Goal: Register for event/course

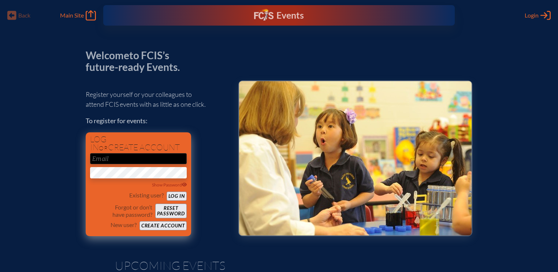
click at [123, 160] on input "email" at bounding box center [138, 158] width 97 height 11
type input "[EMAIL_ADDRESS][DOMAIN_NAME]"
drag, startPoint x: 174, startPoint y: 195, endPoint x: 126, endPoint y: 219, distance: 53.7
click at [123, 215] on div "Existing user? Log in Forgot or don’t have password? Reset password New user? C…" at bounding box center [138, 211] width 97 height 39
click at [149, 223] on button "Create account" at bounding box center [162, 225] width 47 height 9
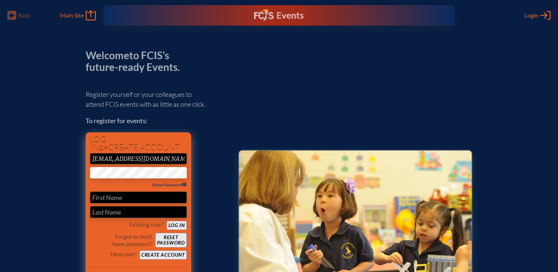
click at [152, 186] on span "Show Password" at bounding box center [169, 184] width 35 height 5
click at [138, 196] on input "text" at bounding box center [138, 198] width 97 height 12
type input "[PERSON_NAME]"
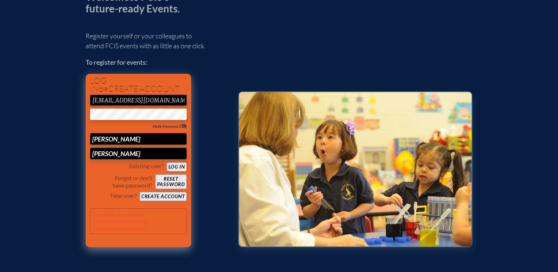
click at [154, 196] on button "Create account" at bounding box center [162, 196] width 47 height 9
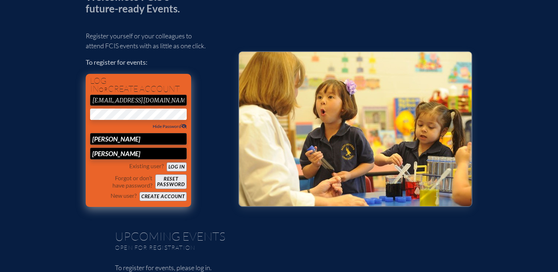
scroll to position [18, 0]
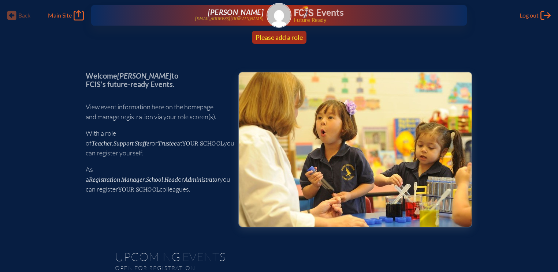
click at [282, 39] on span "Please add a role" at bounding box center [279, 37] width 47 height 8
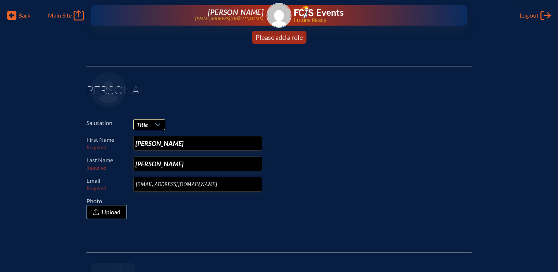
click at [149, 123] on span "Title" at bounding box center [142, 125] width 17 height 10
click at [148, 136] on li "Mr." at bounding box center [148, 138] width 31 height 10
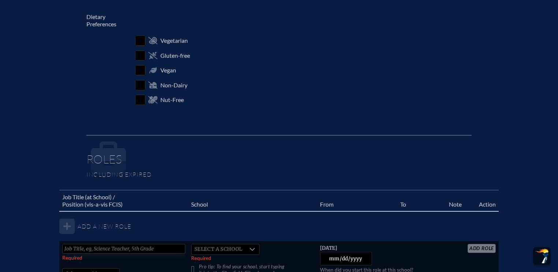
scroll to position [351, 0]
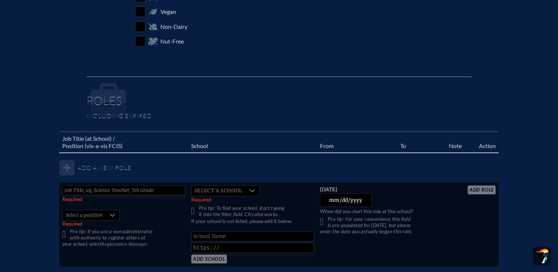
click at [127, 190] on input "text" at bounding box center [123, 191] width 123 height 10
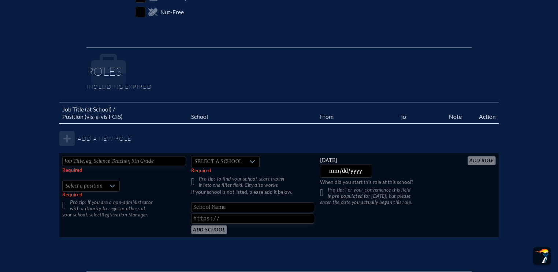
scroll to position [410, 0]
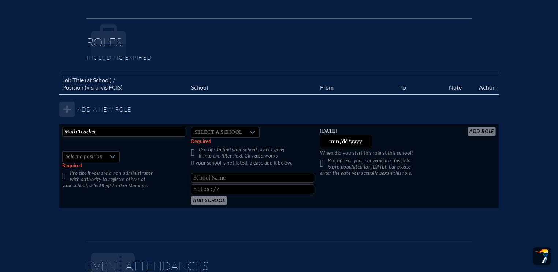
type input "Math Teacher"
click at [113, 155] on icon at bounding box center [112, 157] width 6 height 6
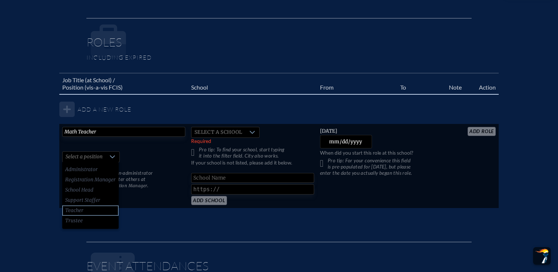
click at [83, 207] on li "Teacher" at bounding box center [90, 211] width 56 height 10
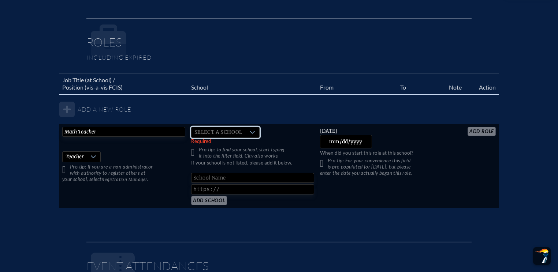
click at [236, 131] on span "Select a school" at bounding box center [218, 132] width 54 height 10
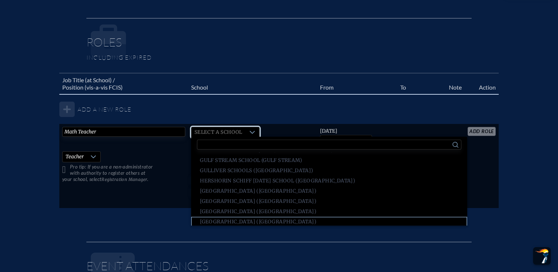
scroll to position [616, 0]
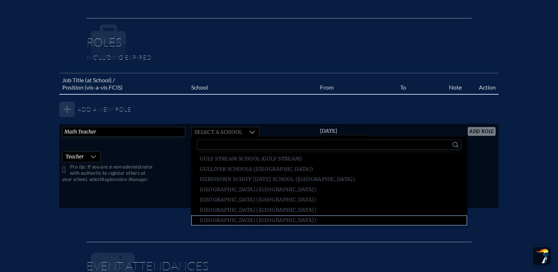
click at [235, 219] on span "Holy Trinity Episcopal Academy (Melbourne)" at bounding box center [258, 220] width 116 height 7
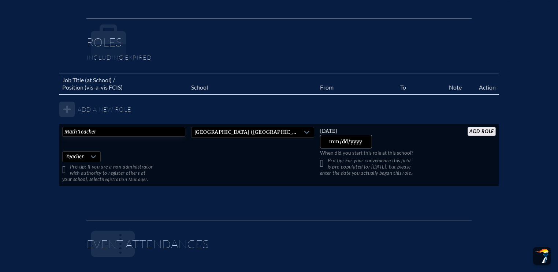
click at [361, 140] on input "2025-09-30" at bounding box center [346, 142] width 52 height 14
click at [335, 141] on input "2025-09-30" at bounding box center [346, 142] width 52 height 14
type input "2019-09-01"
click at [478, 132] on input "add Role" at bounding box center [481, 131] width 28 height 9
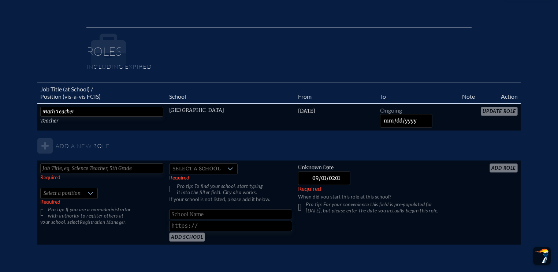
scroll to position [419, 0]
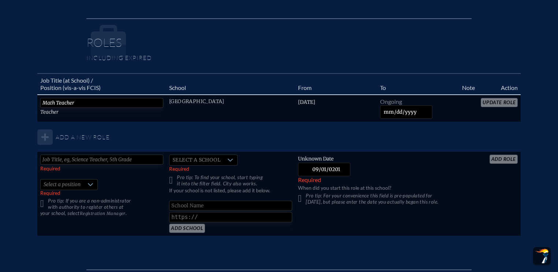
click at [300, 196] on p "Pro tip: For your convenience this field is pre-populated for yesterday, but pl…" at bounding box center [377, 199] width 158 height 12
click at [302, 197] on p "Pro tip: For your convenience this field is pre-populated for yesterday, but pl…" at bounding box center [377, 199] width 158 height 12
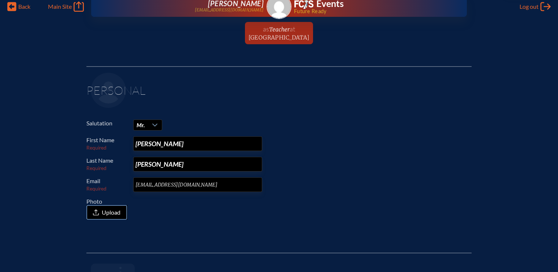
scroll to position [0, 0]
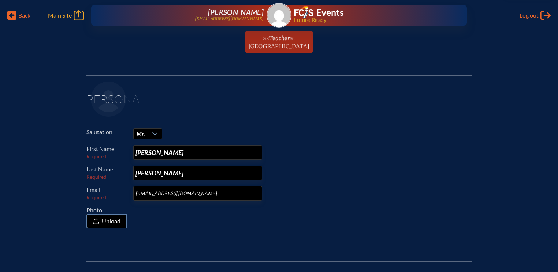
click at [69, 15] on span "Main Site" at bounding box center [60, 15] width 24 height 7
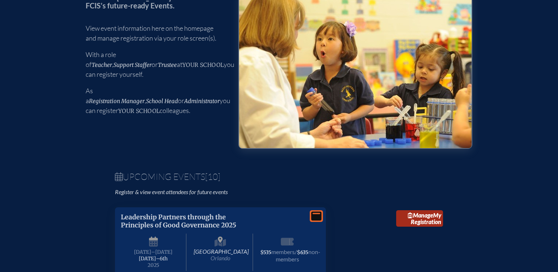
scroll to position [117, 0]
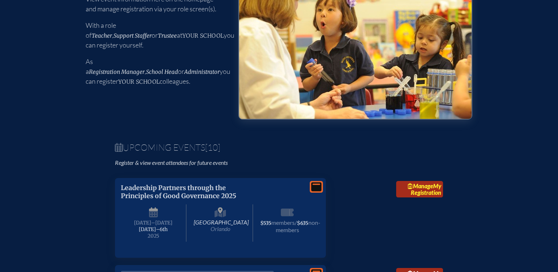
click at [433, 195] on link "Manage My Registration" at bounding box center [419, 189] width 47 height 17
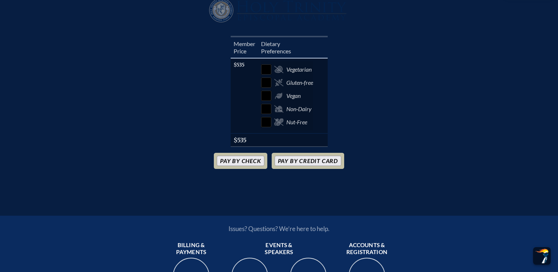
scroll to position [351, 0]
